Goal: Information Seeking & Learning: Learn about a topic

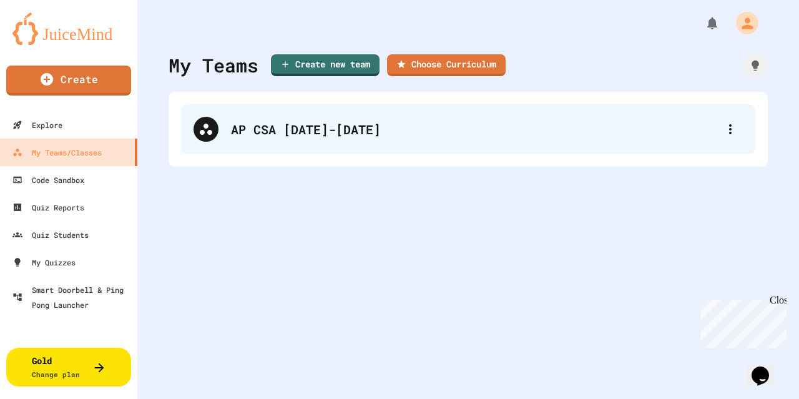
click at [323, 132] on div "AP CSA [DATE]-[DATE]" at bounding box center [474, 129] width 487 height 19
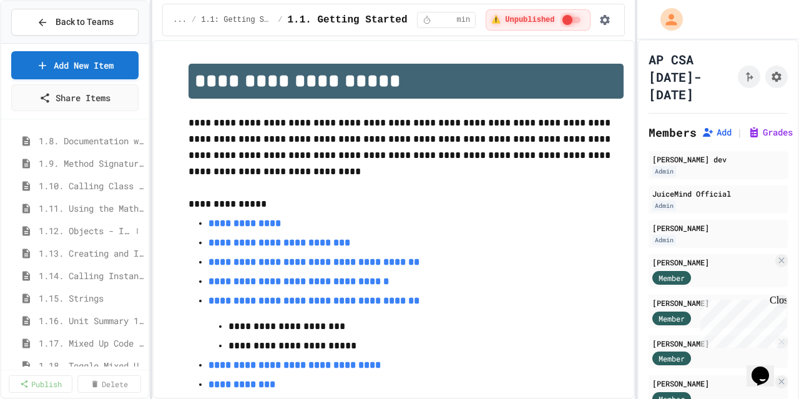
scroll to position [273, 0]
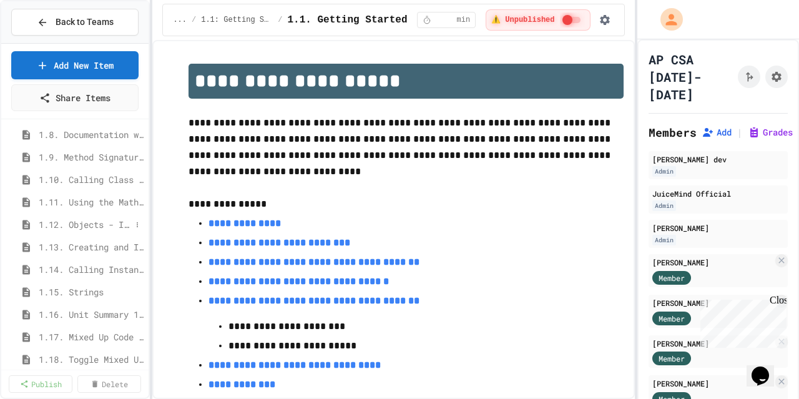
click at [69, 222] on span "1.12. Objects - Instances of Classes" at bounding box center [85, 224] width 92 height 13
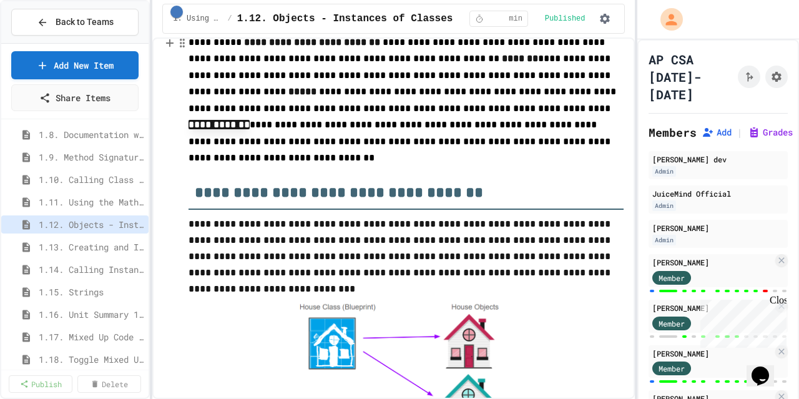
scroll to position [79, 0]
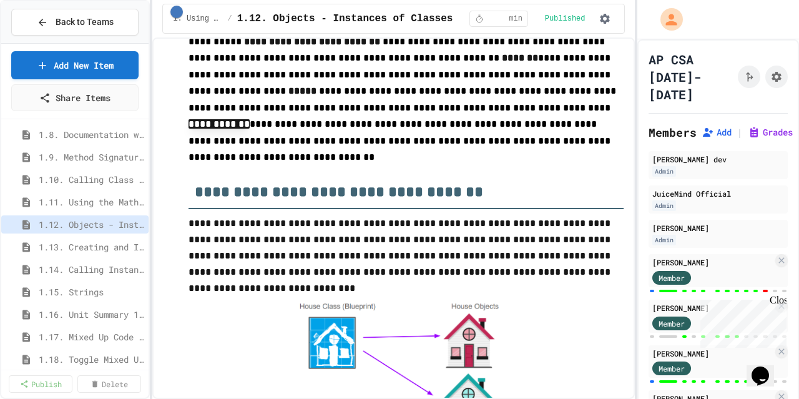
click at [780, 299] on div "Close" at bounding box center [778, 303] width 16 height 16
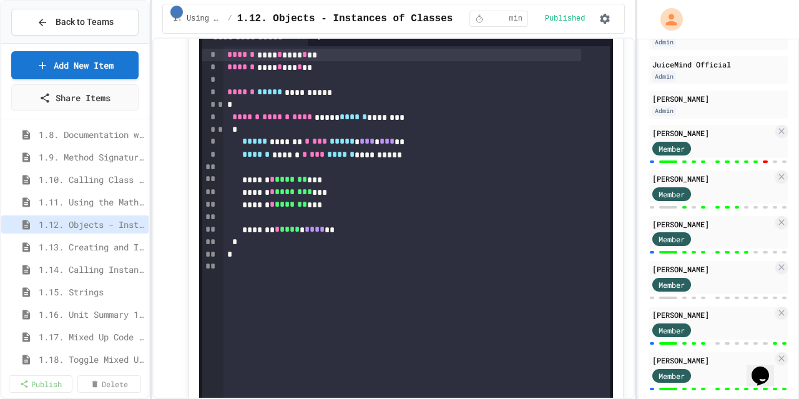
scroll to position [4519, 0]
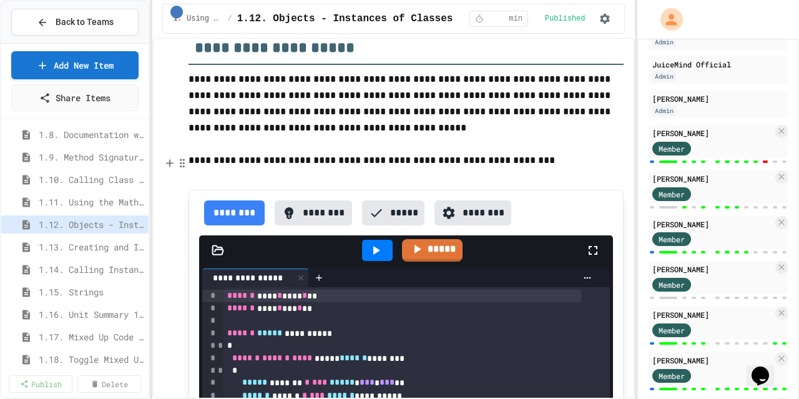
click at [383, 240] on div at bounding box center [377, 250] width 31 height 21
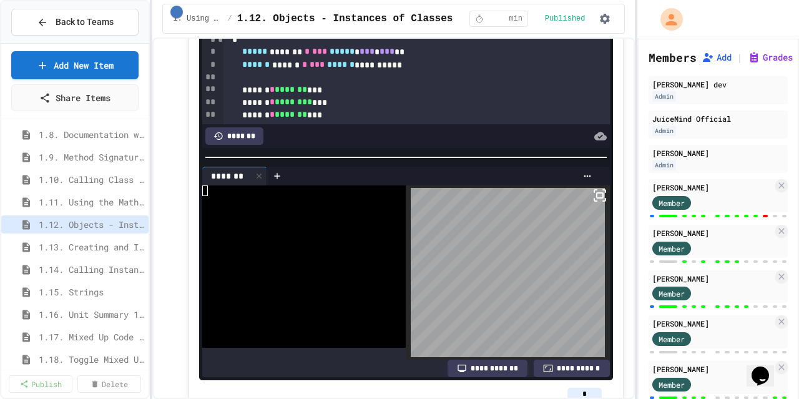
scroll to position [0, 0]
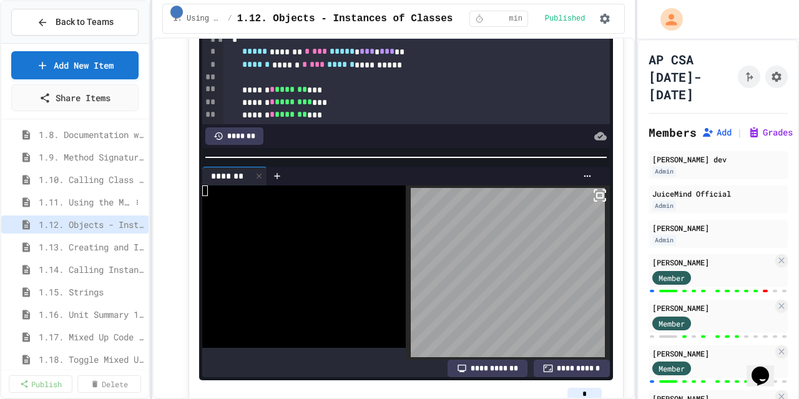
click at [84, 207] on span "1.11. Using the Math Class" at bounding box center [85, 201] width 92 height 13
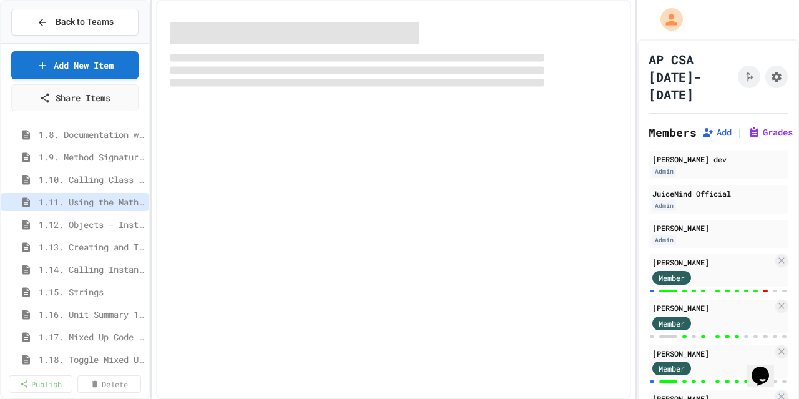
select select "***"
